Goal: Navigation & Orientation: Find specific page/section

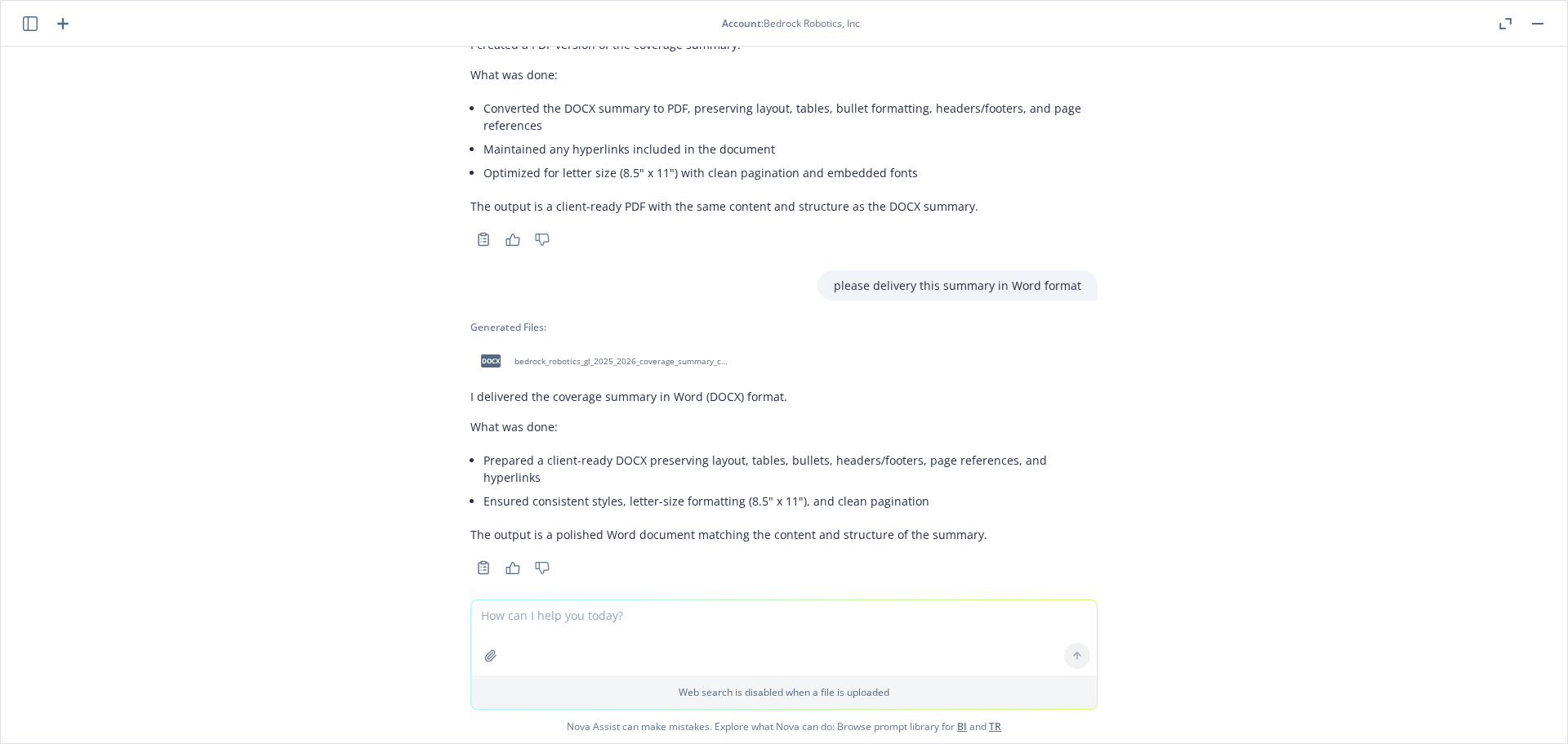
scroll to position [2095, 0]
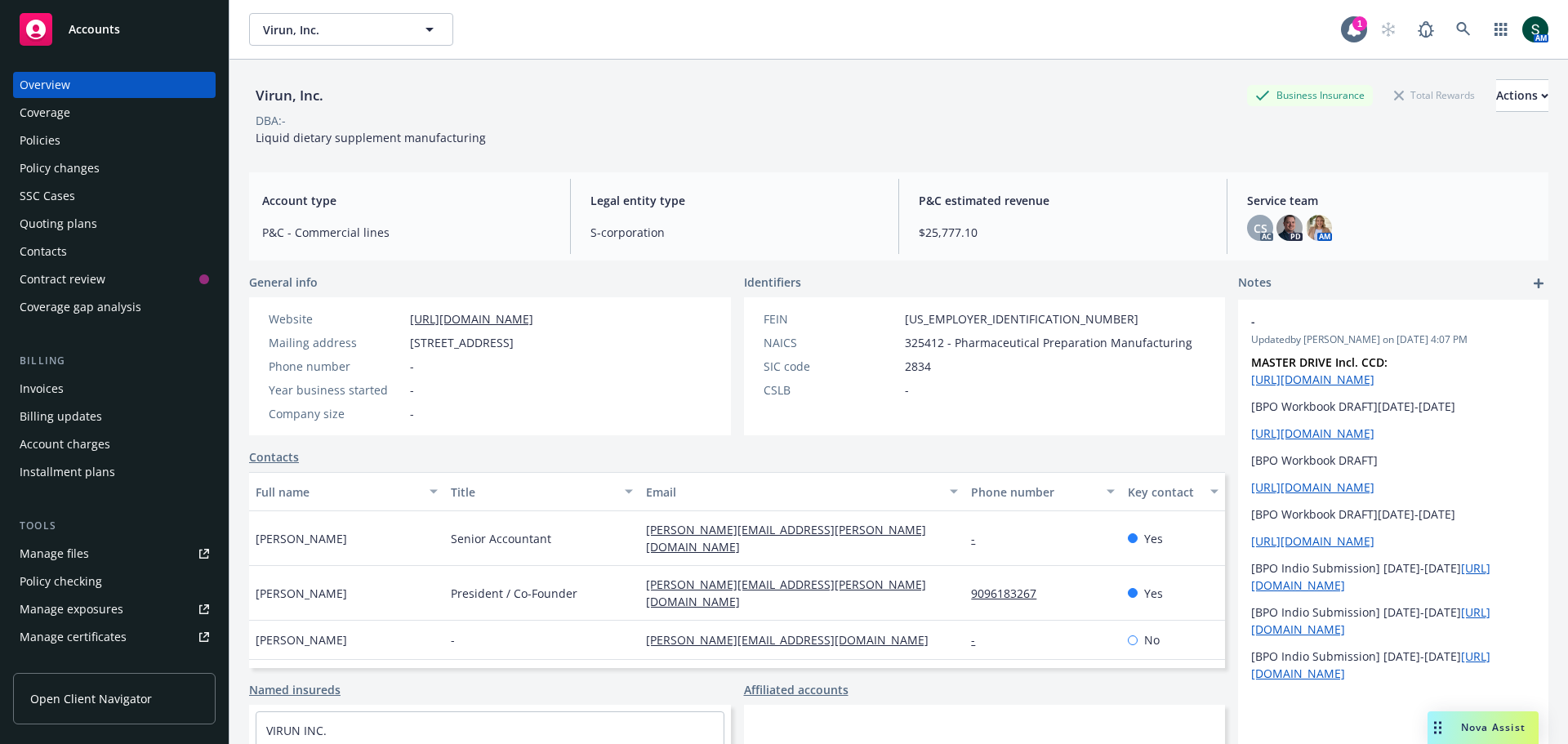
click at [55, 143] on div "Policies" at bounding box center [39, 140] width 41 height 26
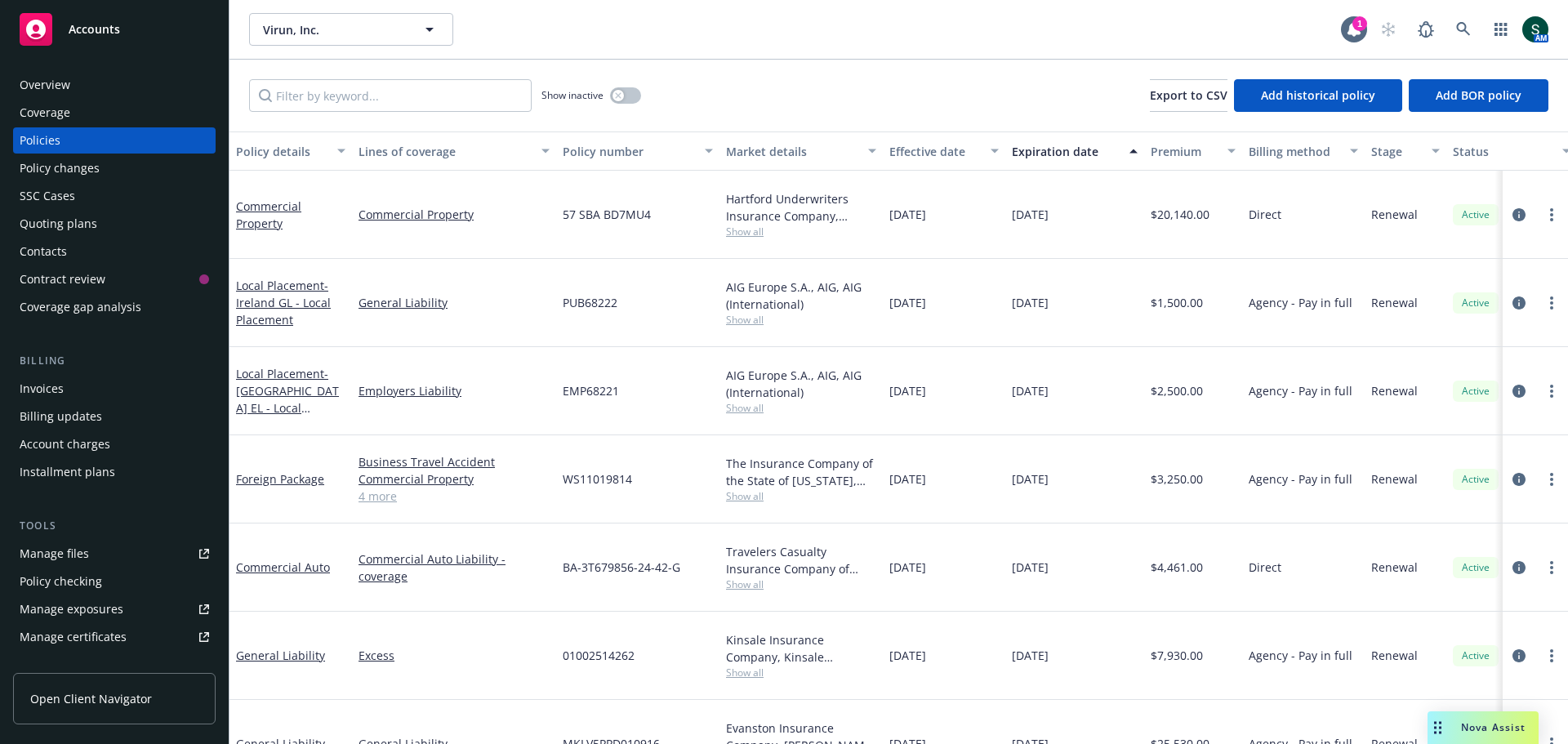
click at [65, 88] on div "Overview" at bounding box center [44, 84] width 51 height 26
